Goal: Transaction & Acquisition: Purchase product/service

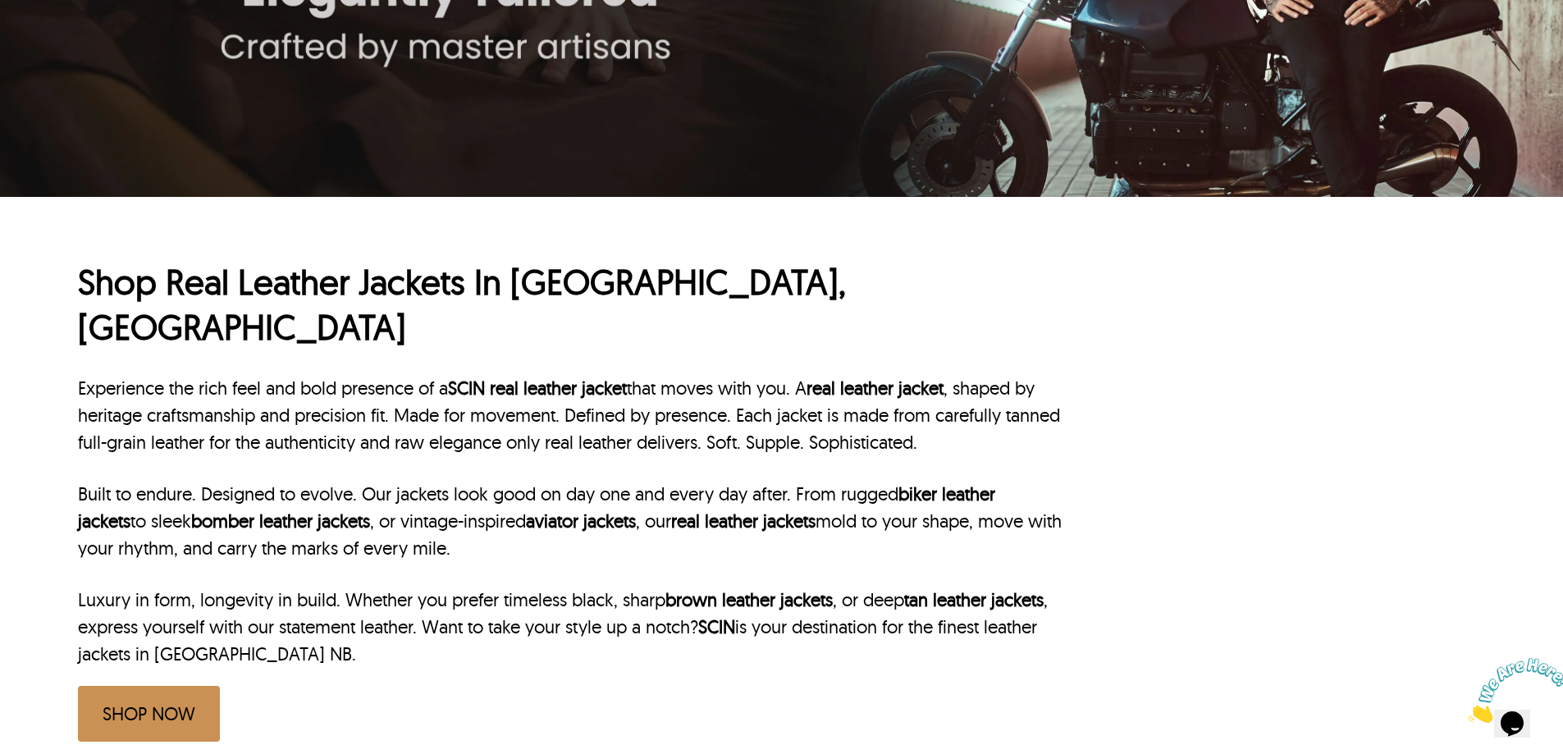
click at [131, 686] on link "SHOP NOW" at bounding box center [149, 714] width 142 height 56
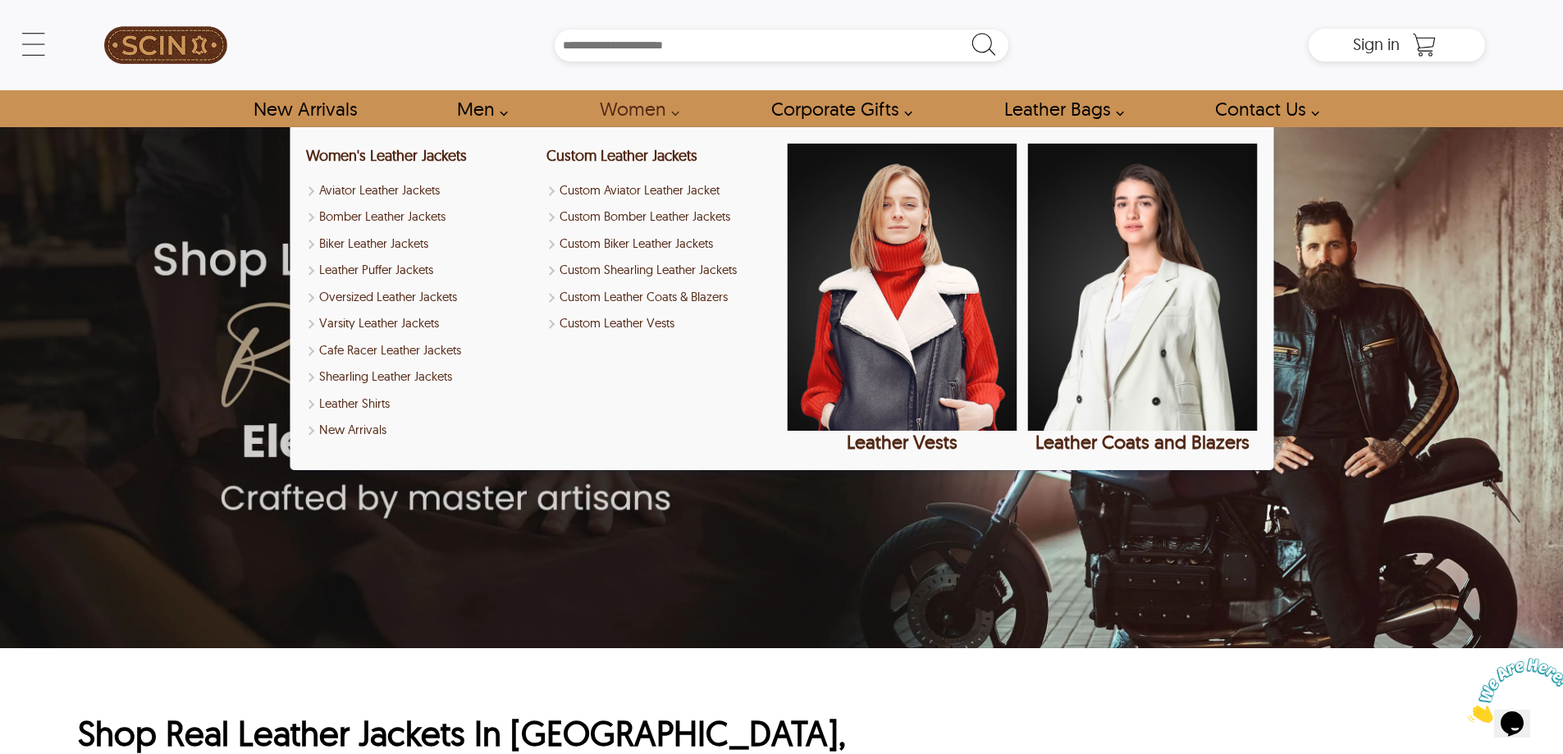
click at [680, 108] on link "Women" at bounding box center [635, 108] width 108 height 37
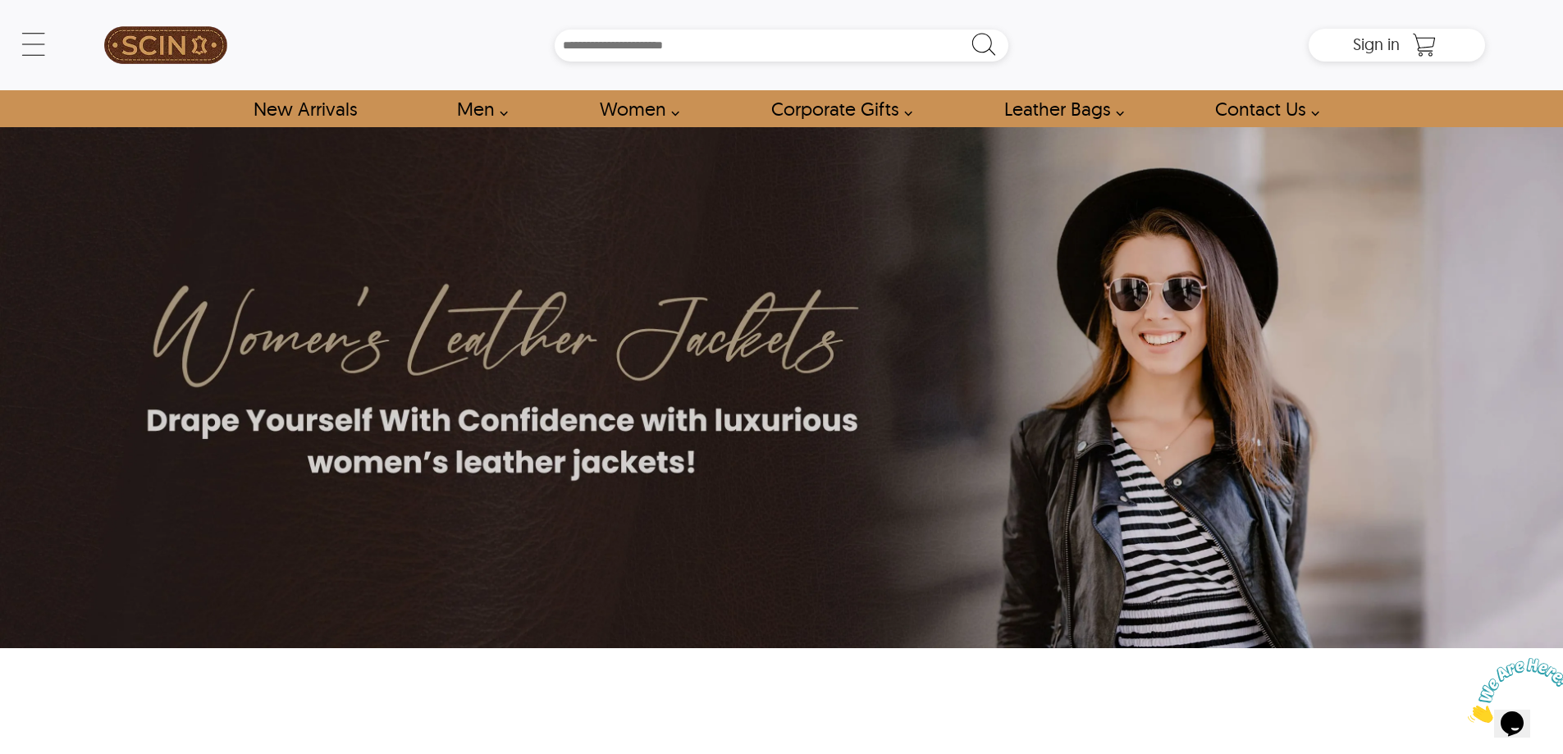
click at [663, 108] on link "Women" at bounding box center [635, 108] width 108 height 37
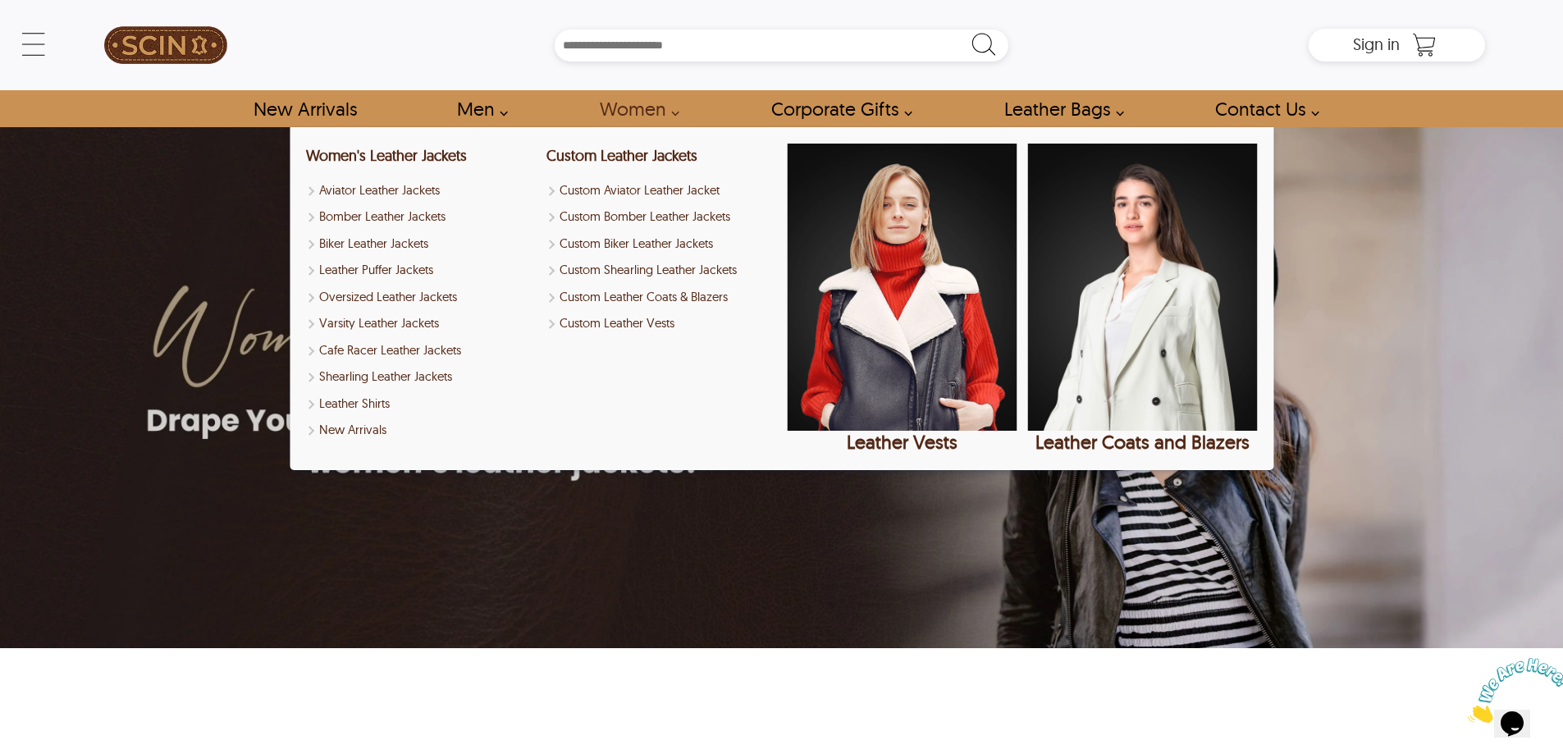
click at [667, 118] on link "Women" at bounding box center [635, 108] width 108 height 37
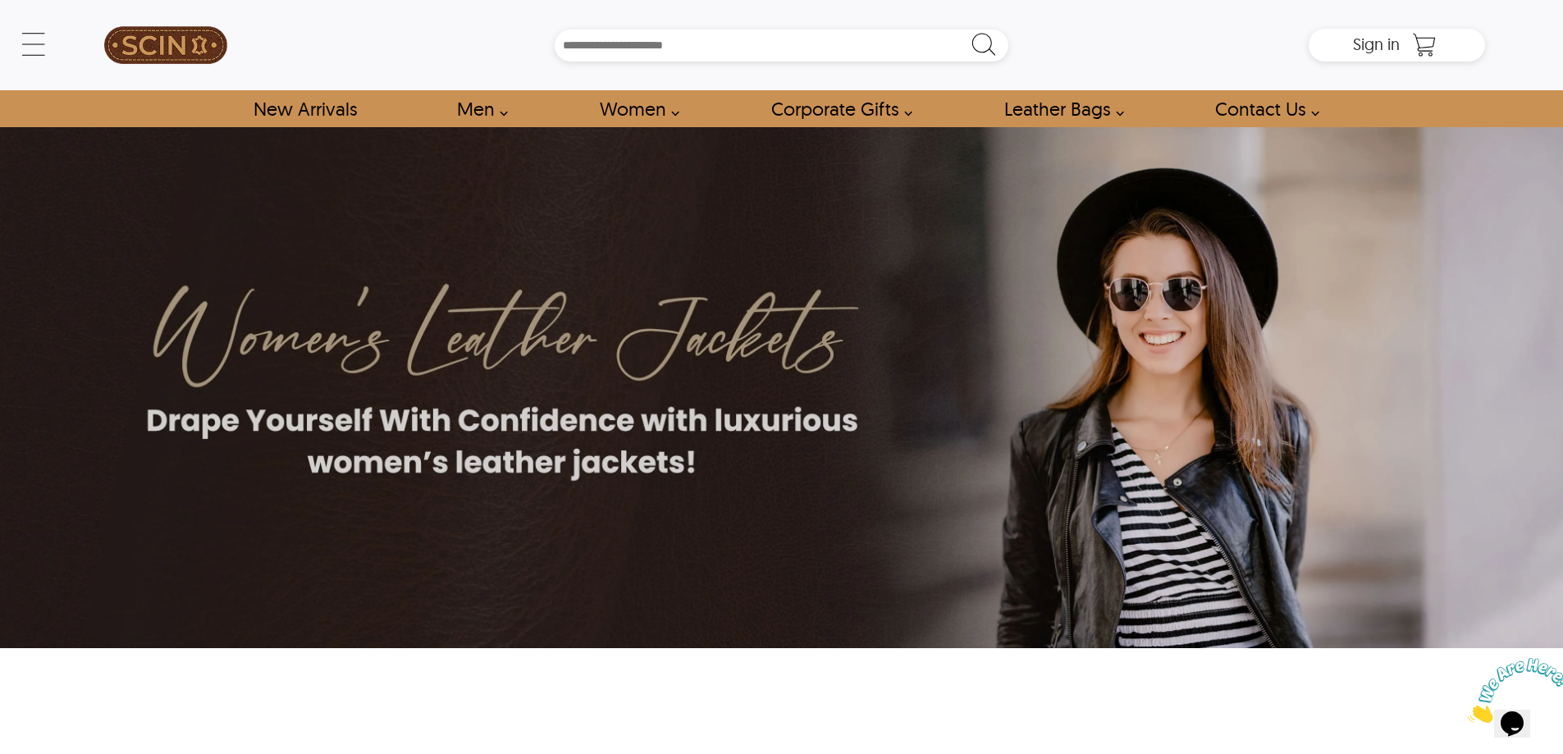
click at [667, 118] on link "Women" at bounding box center [635, 108] width 108 height 37
click at [679, 108] on link "Women" at bounding box center [635, 108] width 108 height 37
click at [637, 109] on link "Women" at bounding box center [635, 108] width 108 height 37
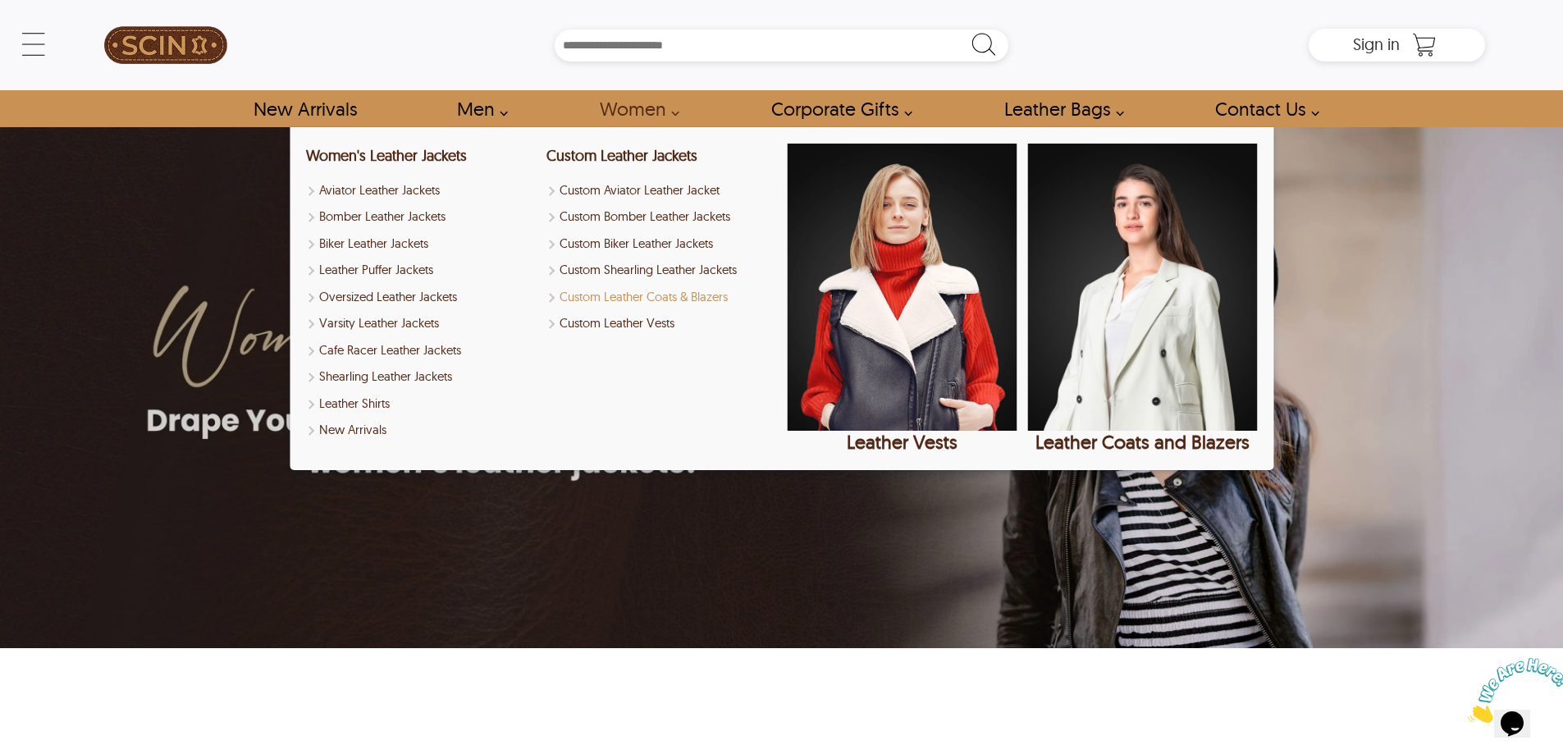
click at [627, 293] on link "Custom Leather Coats & Blazers" at bounding box center [662, 297] width 230 height 19
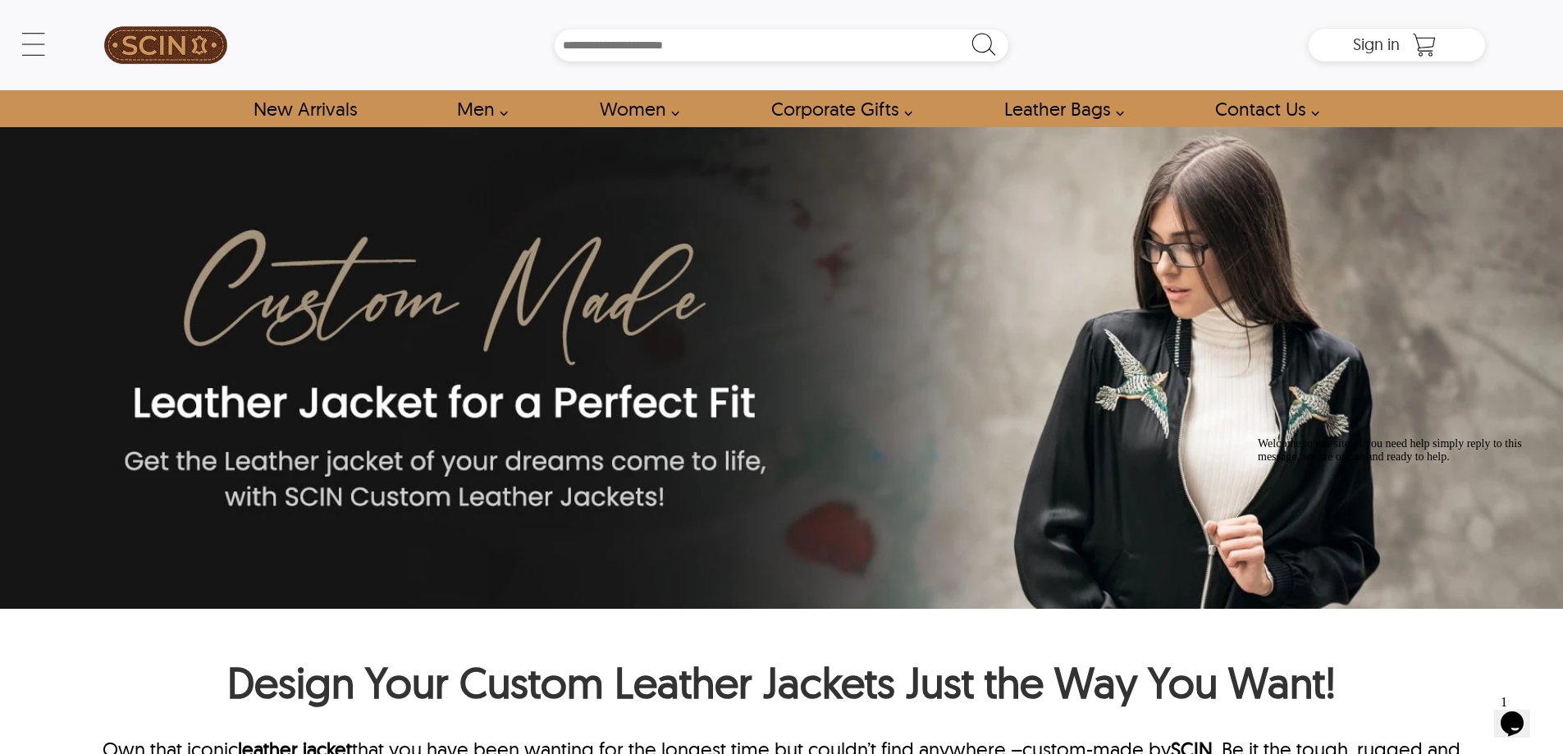
click at [671, 48] on input "Search Box" at bounding box center [782, 46] width 454 height 32
type input "**********"
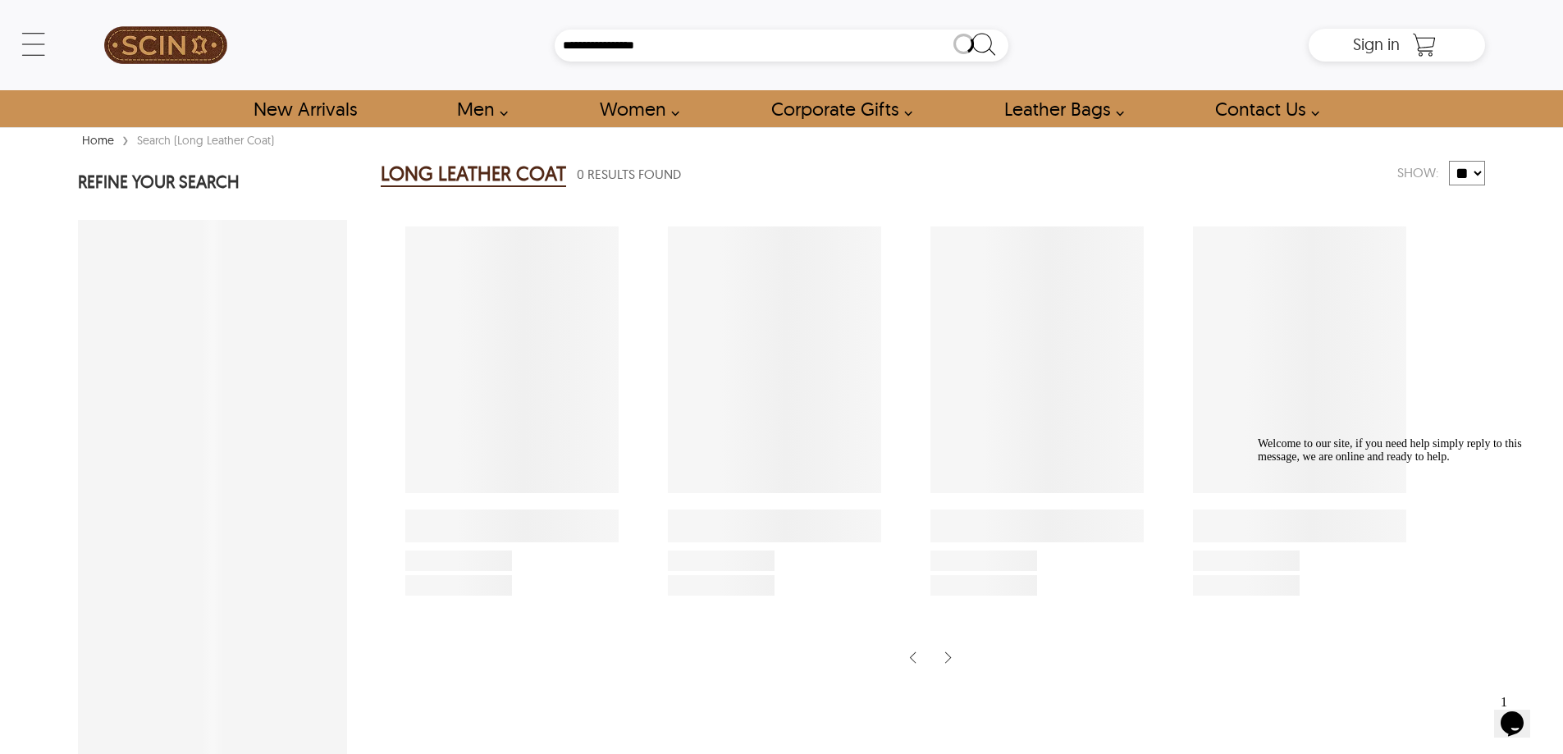
select select "********"
